Goal: Information Seeking & Learning: Learn about a topic

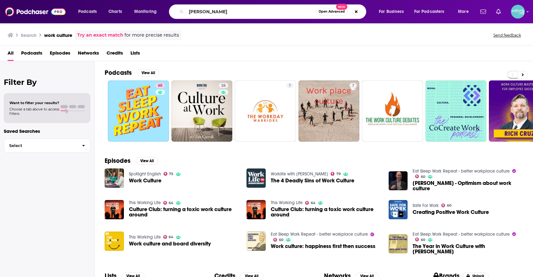
type input "[PERSON_NAME]"
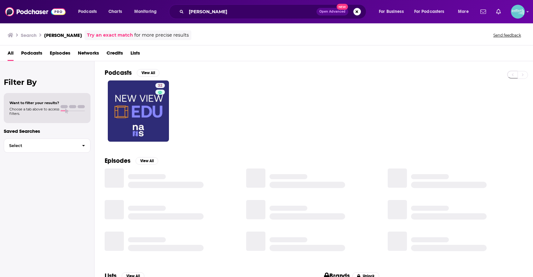
click at [64, 55] on span "Episodes" at bounding box center [60, 54] width 20 height 13
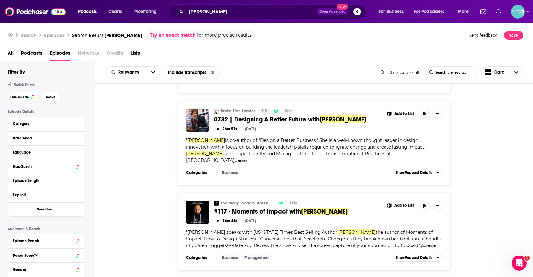
scroll to position [1537, 0]
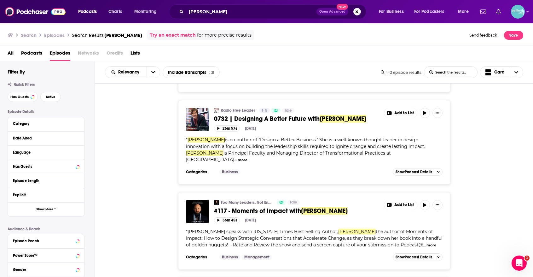
click at [250, 200] on link "Too Many Leaders. Not Enough Leadership." at bounding box center [247, 202] width 52 height 5
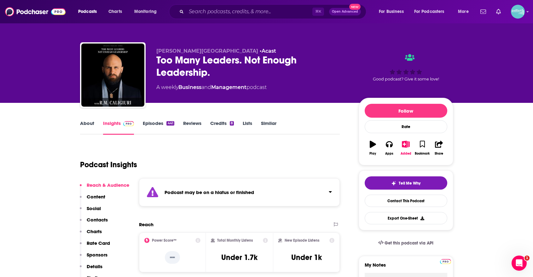
click at [158, 125] on link "Episodes 441" at bounding box center [158, 127] width 31 height 14
